Goal: Task Accomplishment & Management: Complete application form

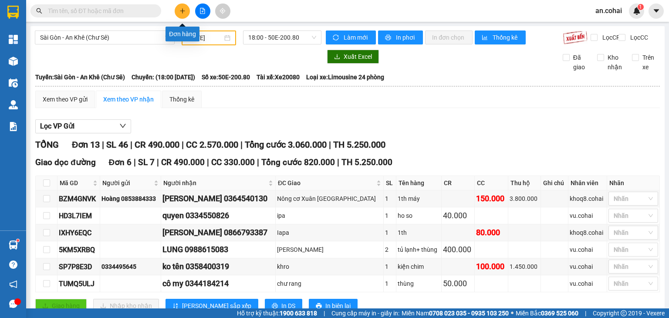
scroll to position [261, 0]
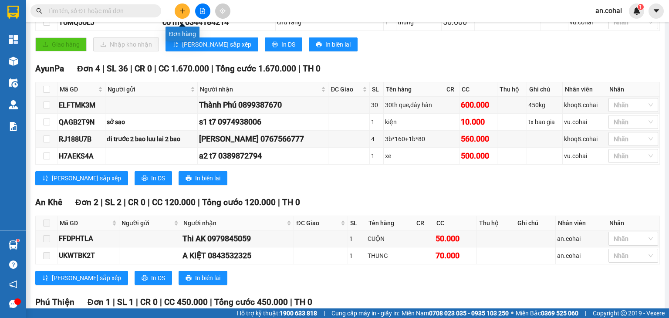
click at [182, 10] on icon "plus" at bounding box center [182, 10] width 0 height 5
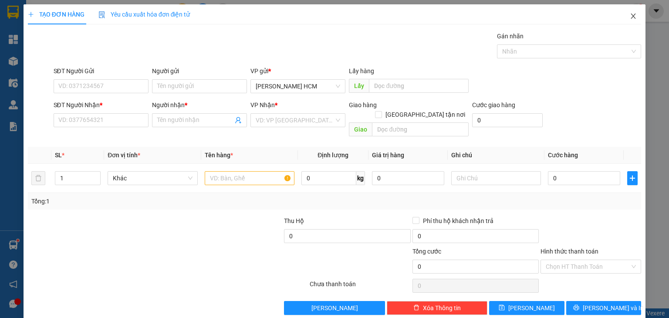
click at [629, 14] on icon "close" at bounding box center [632, 16] width 7 height 7
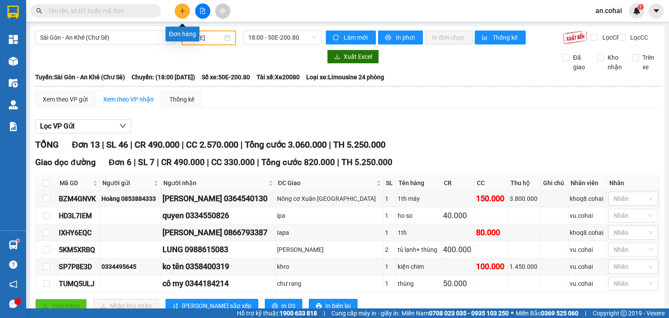
click at [183, 9] on icon "plus" at bounding box center [182, 11] width 6 height 6
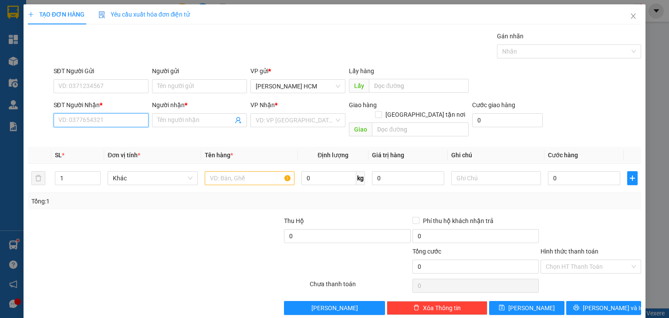
click at [84, 119] on input "SĐT Người Nhận *" at bounding box center [101, 120] width 95 height 14
click at [205, 115] on input "Người nhận *" at bounding box center [195, 120] width 76 height 10
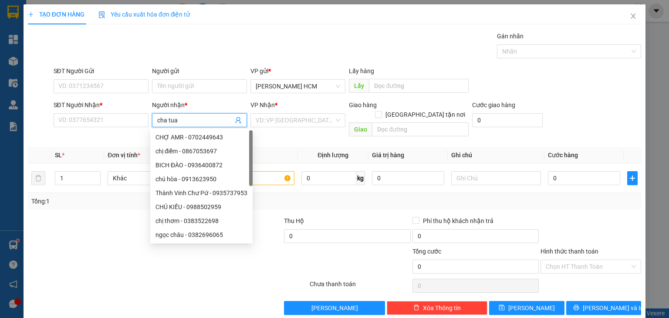
type input "cha tuan"
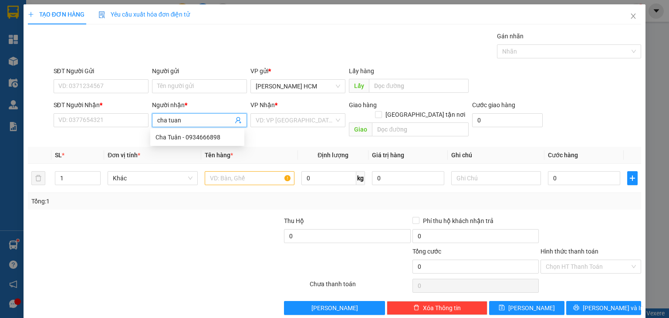
click at [215, 140] on div "Cha Tuân - 0934666898" at bounding box center [197, 137] width 84 height 10
type input "0934666898"
type input "Cha Tuân"
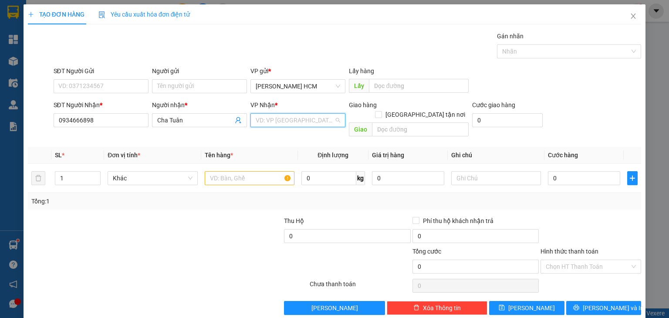
click at [291, 119] on input "search" at bounding box center [295, 120] width 78 height 13
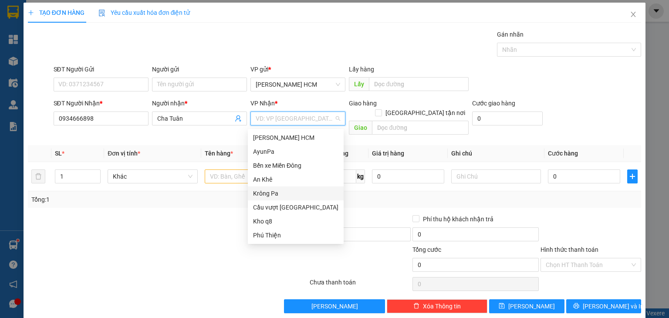
scroll to position [3, 0]
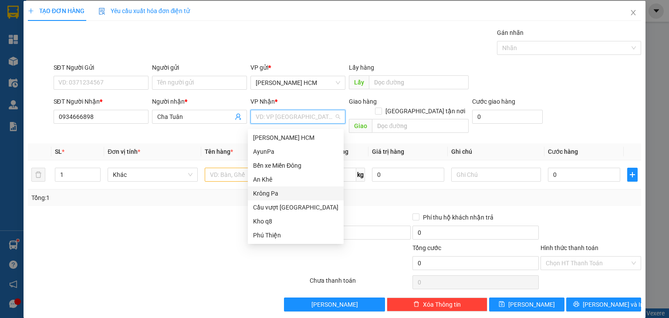
click at [278, 193] on div "Krông Pa" at bounding box center [295, 193] width 85 height 10
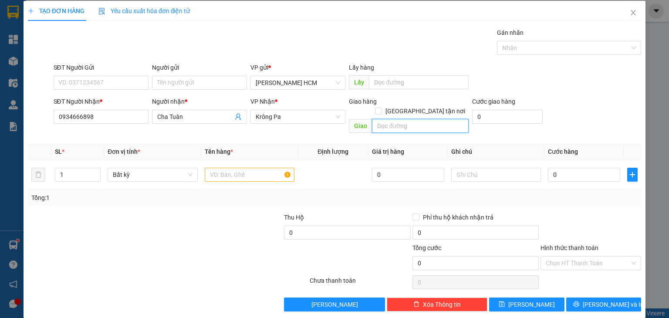
click at [397, 119] on input "text" at bounding box center [420, 126] width 97 height 14
type input "EXIM"
click at [241, 168] on input "text" at bounding box center [250, 175] width 90 height 14
click at [81, 168] on input "1" at bounding box center [77, 174] width 45 height 13
type input "12"
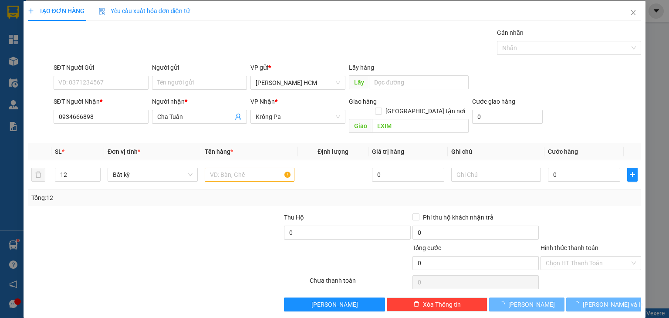
click at [568, 212] on div at bounding box center [590, 227] width 102 height 30
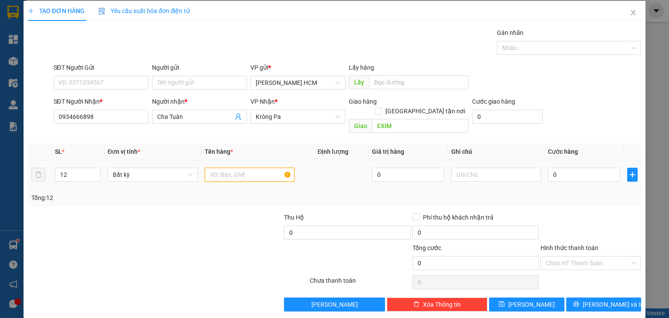
click at [231, 168] on input "text" at bounding box center [250, 175] width 90 height 14
type input "thung"
click at [548, 168] on input "0" at bounding box center [584, 175] width 72 height 14
type input "008"
type input "8"
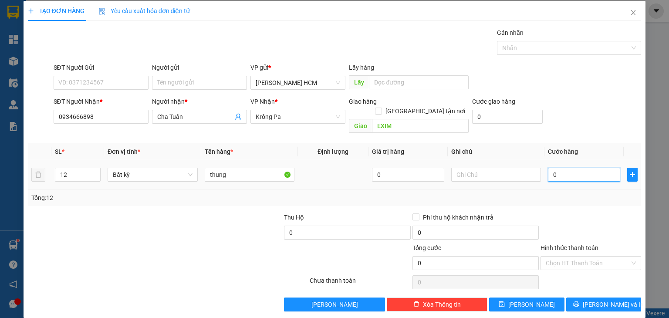
type input "8"
type input "0.087"
type input "87"
type input "000.874"
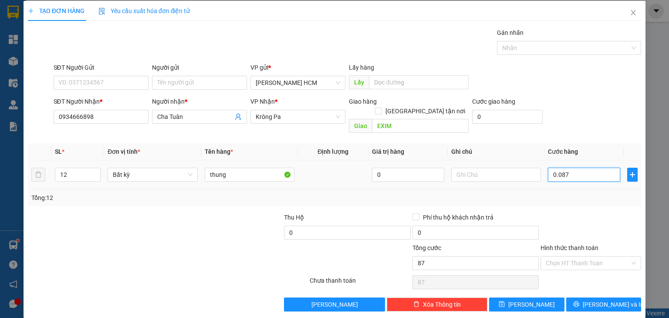
type input "874"
type input "0.008.740"
type input "8.740"
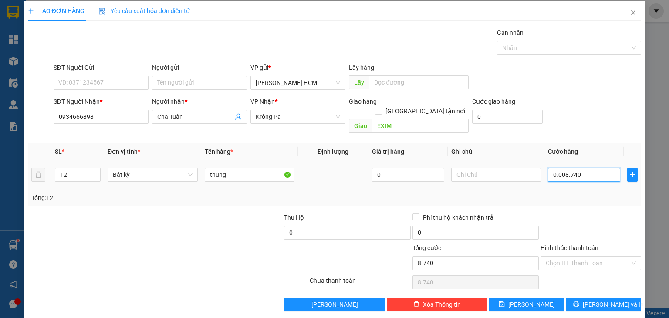
type input "0.008.874"
type input "8.874"
type input "000.887"
type input "887"
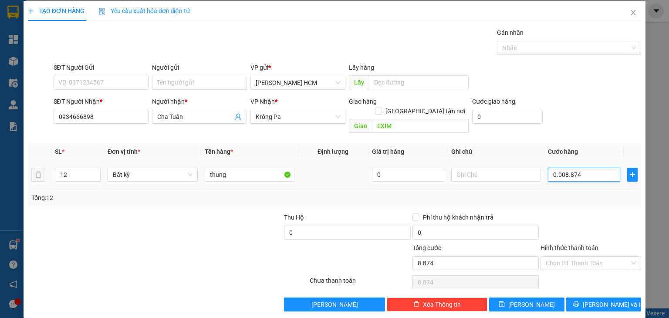
type input "887"
type input "00.088"
type input "88"
type input "0.008"
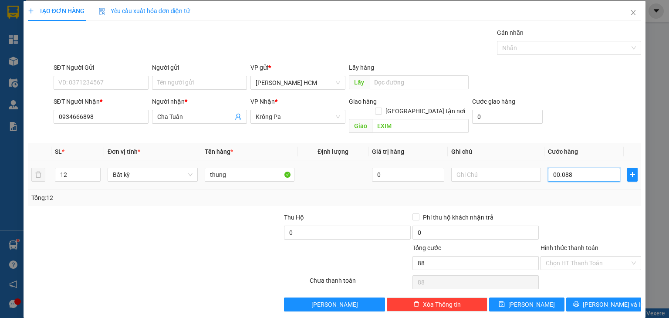
type input "8"
type input "000.084"
type input "84"
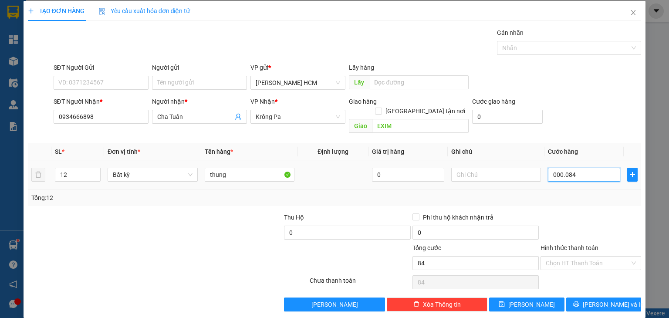
type input "00.000.840"
type input "840"
type input "840.000"
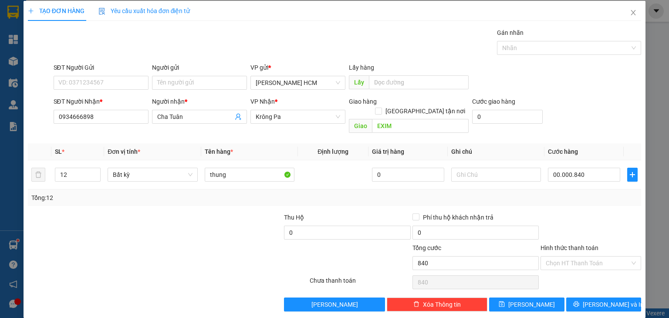
type input "840.000"
click at [578, 212] on div at bounding box center [590, 227] width 102 height 30
click at [579, 301] on icon "printer" at bounding box center [576, 304] width 6 height 6
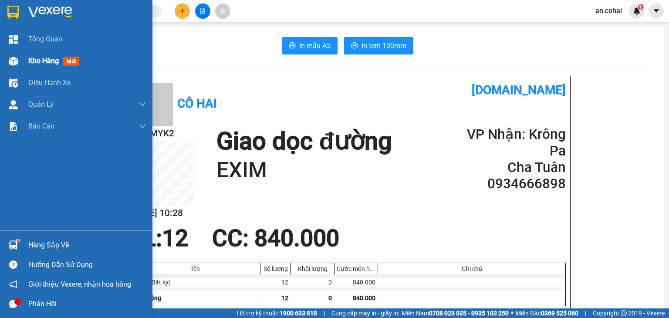
click at [42, 61] on span "Kho hàng" at bounding box center [43, 61] width 30 height 8
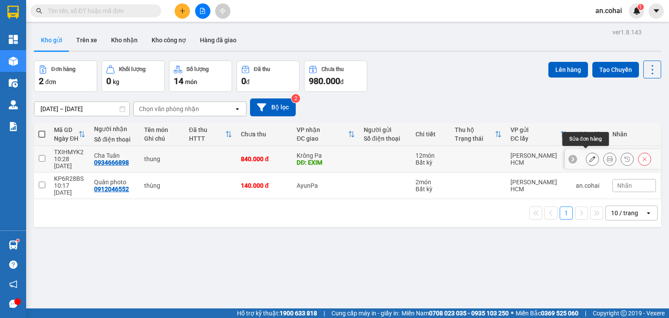
click at [589, 156] on icon at bounding box center [592, 159] width 6 height 6
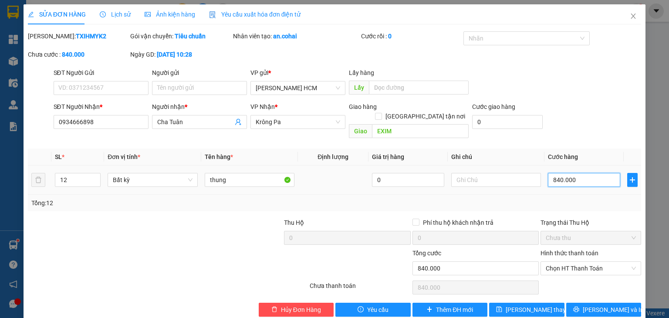
click at [552, 173] on input "840.000" at bounding box center [584, 180] width 72 height 14
type input "80.000"
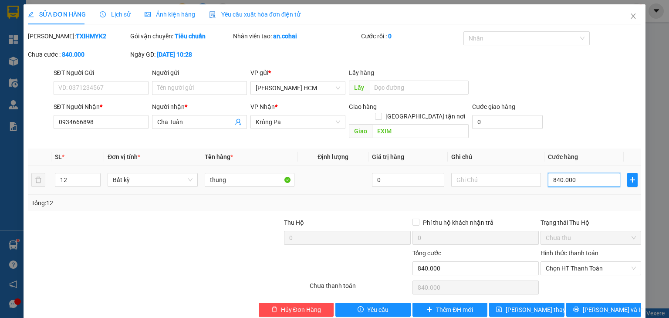
type input "80.000"
type input "800.000"
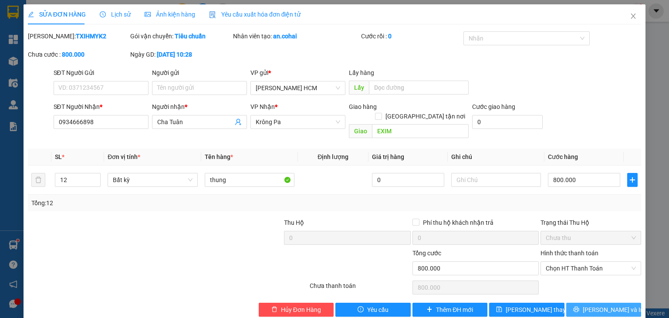
type input "800.000"
click at [597, 305] on span "[PERSON_NAME] và In" at bounding box center [612, 310] width 61 height 10
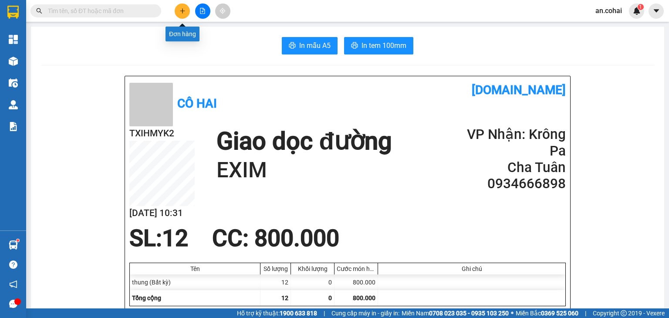
click at [183, 13] on icon "plus" at bounding box center [182, 11] width 6 height 6
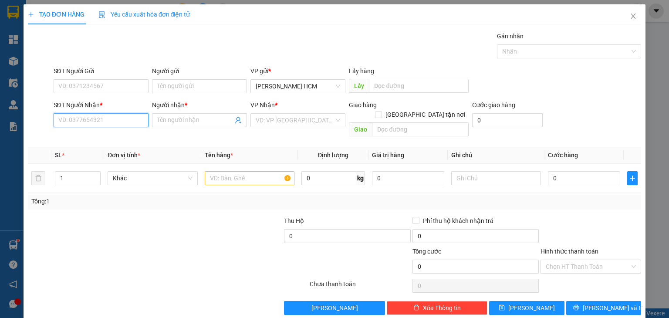
click at [128, 122] on input "SĐT Người Nhận *" at bounding box center [101, 120] width 95 height 14
click at [81, 120] on input "0964670825" at bounding box center [101, 120] width 95 height 14
type input "0964071825"
click at [111, 135] on div "0964071825 - DIỆU LIÊN" at bounding box center [100, 137] width 84 height 10
type input "DIỆU LIÊN"
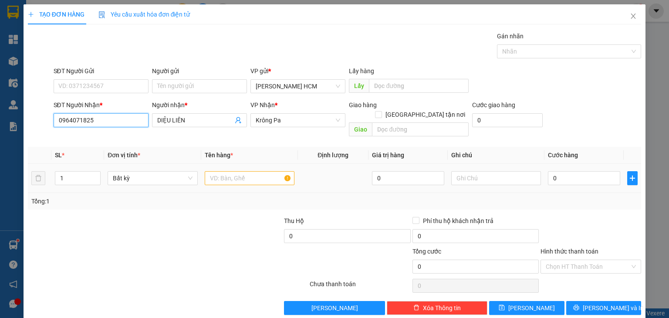
type input "0964071825"
click at [225, 171] on input "text" at bounding box center [250, 178] width 90 height 14
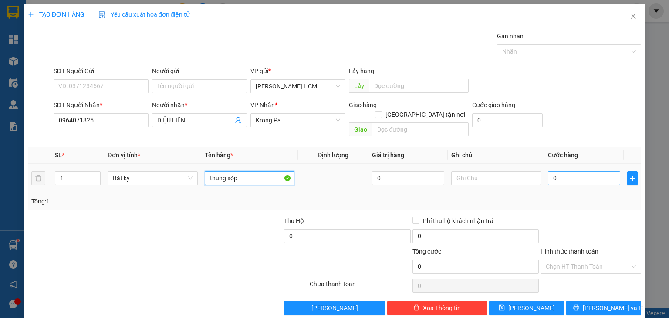
type input "thung xốp"
click at [549, 171] on input "0" at bounding box center [584, 178] width 72 height 14
type input "008"
type input "8"
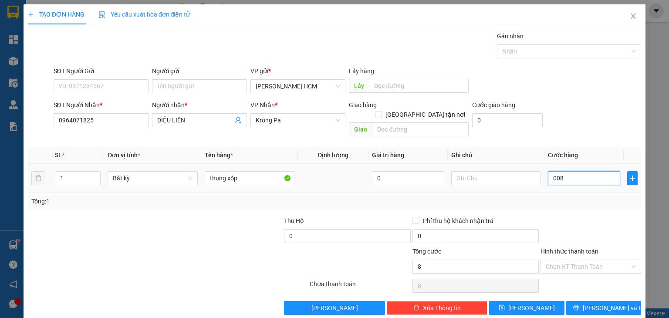
type input "0.080"
type input "80"
type input "80.000"
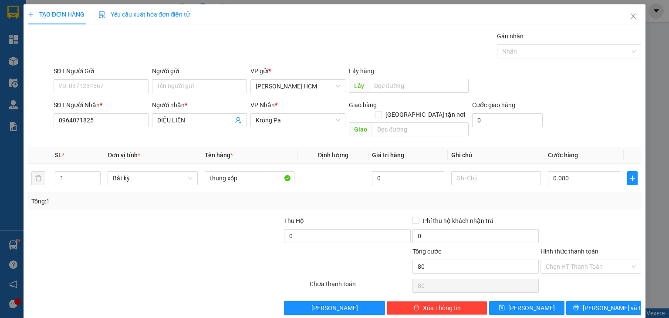
type input "80.000"
click at [574, 216] on div at bounding box center [590, 231] width 102 height 30
click at [599, 303] on span "[PERSON_NAME] và In" at bounding box center [612, 308] width 61 height 10
